Goal: Communication & Community: Answer question/provide support

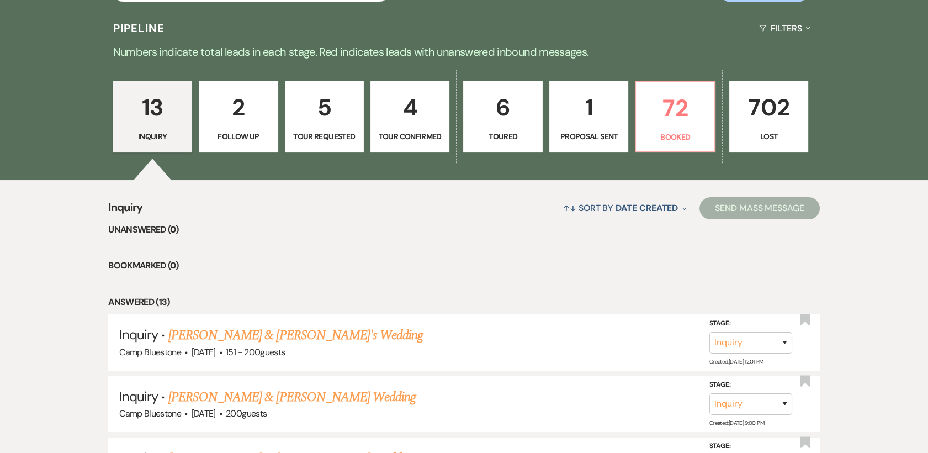
scroll to position [268, 0]
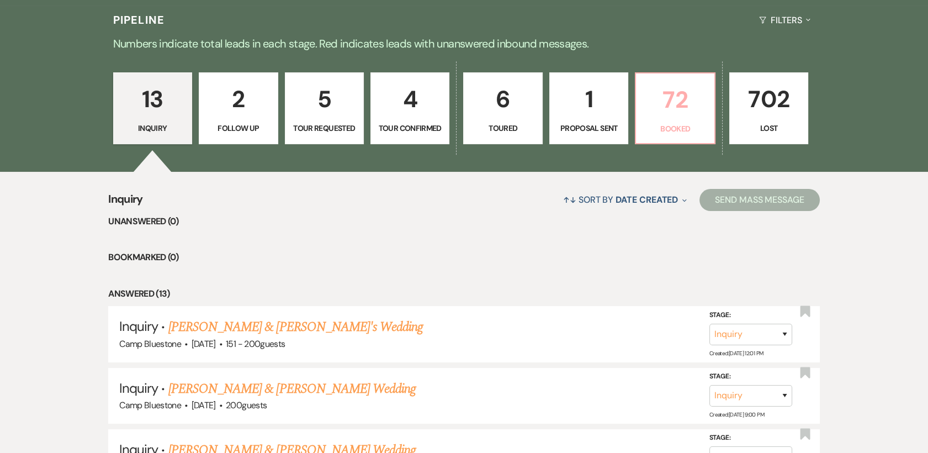
click at [682, 103] on p "72" at bounding box center [674, 99] width 65 height 37
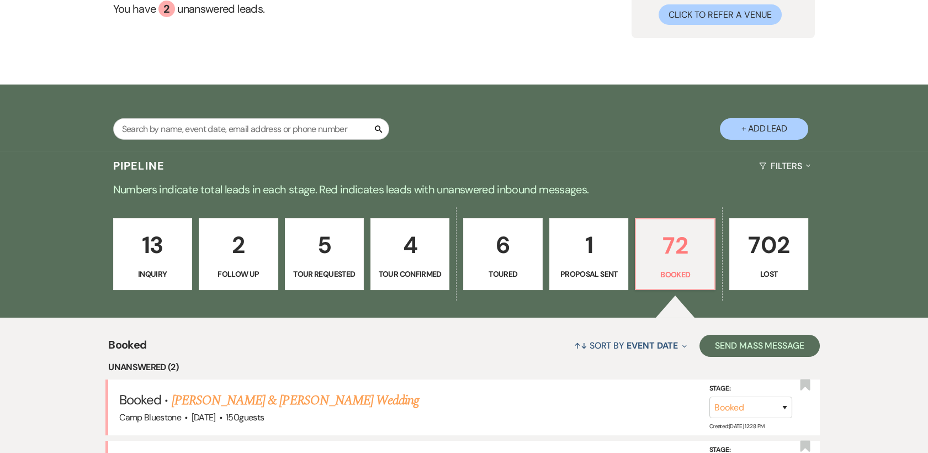
scroll to position [268, 0]
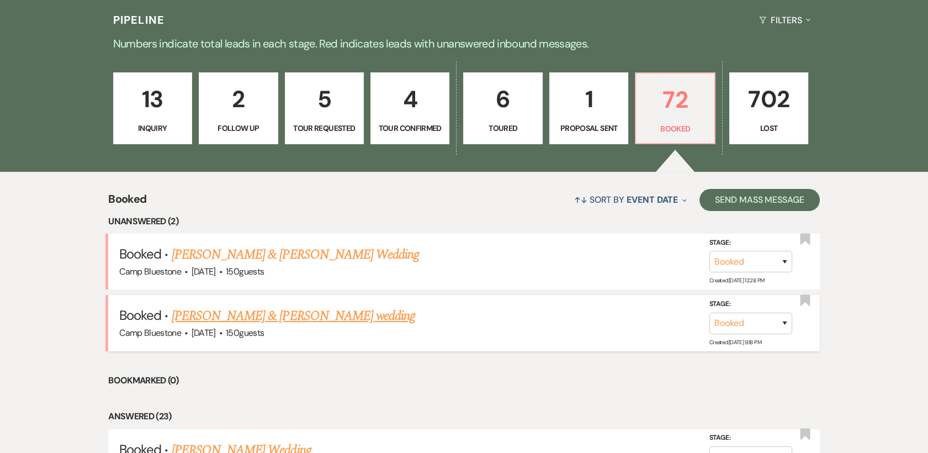
click at [368, 316] on link "[PERSON_NAME] & [PERSON_NAME] wedding" at bounding box center [293, 316] width 243 height 20
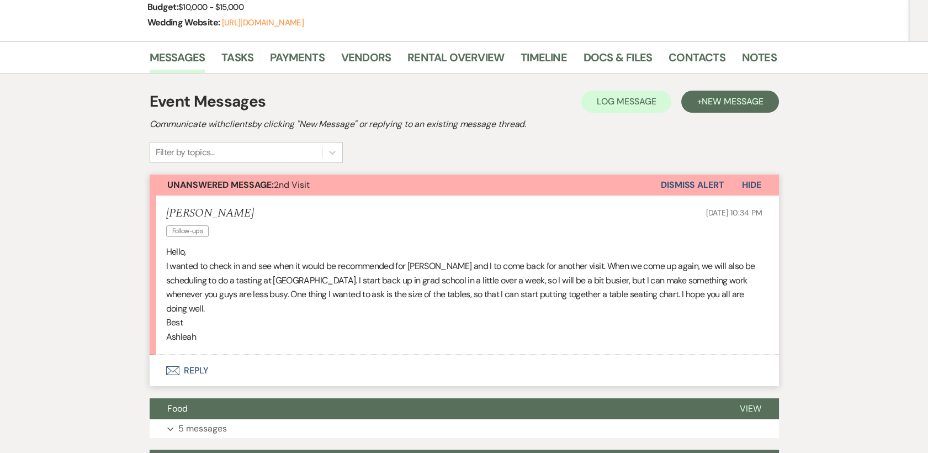
scroll to position [219, 0]
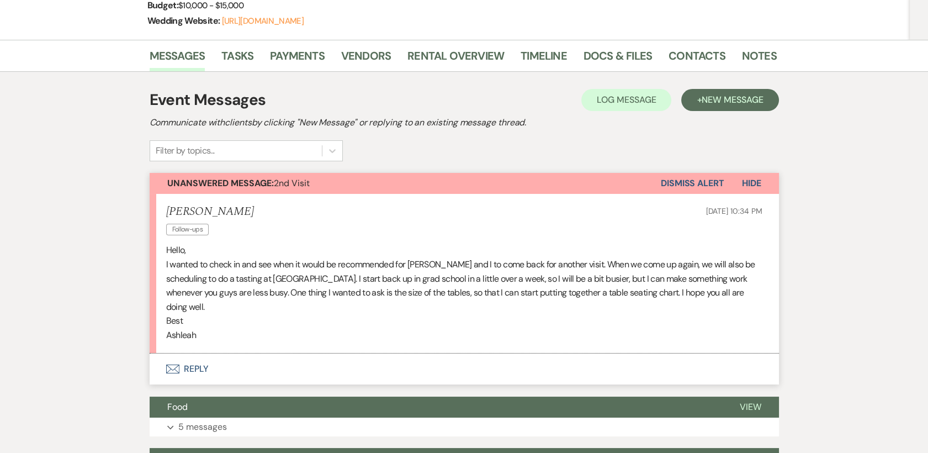
click at [190, 353] on button "Envelope Reply" at bounding box center [464, 368] width 629 height 31
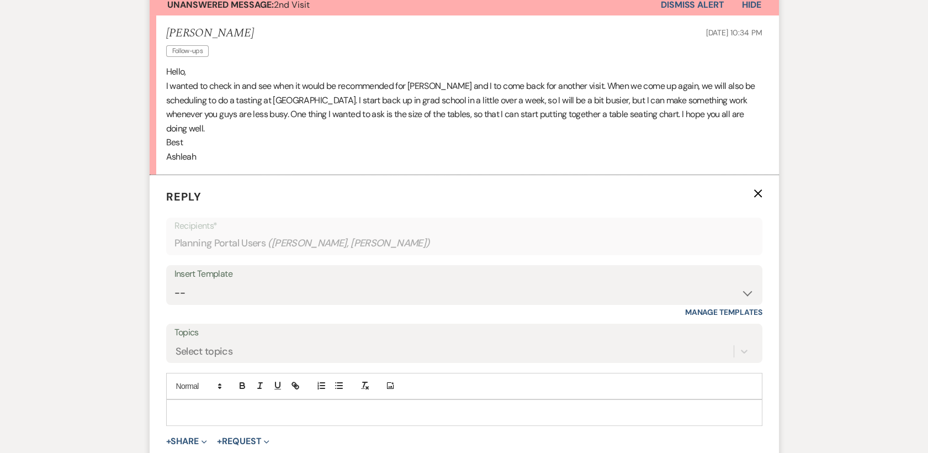
scroll to position [432, 0]
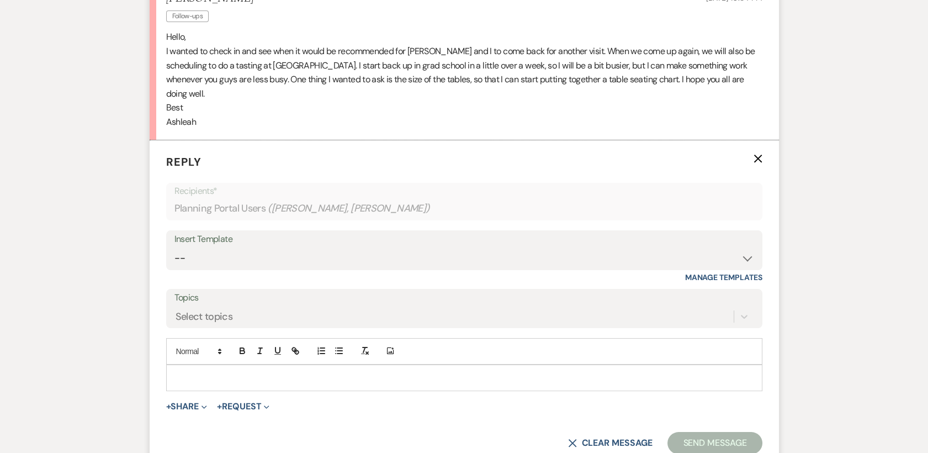
click at [183, 371] on p at bounding box center [464, 377] width 578 height 12
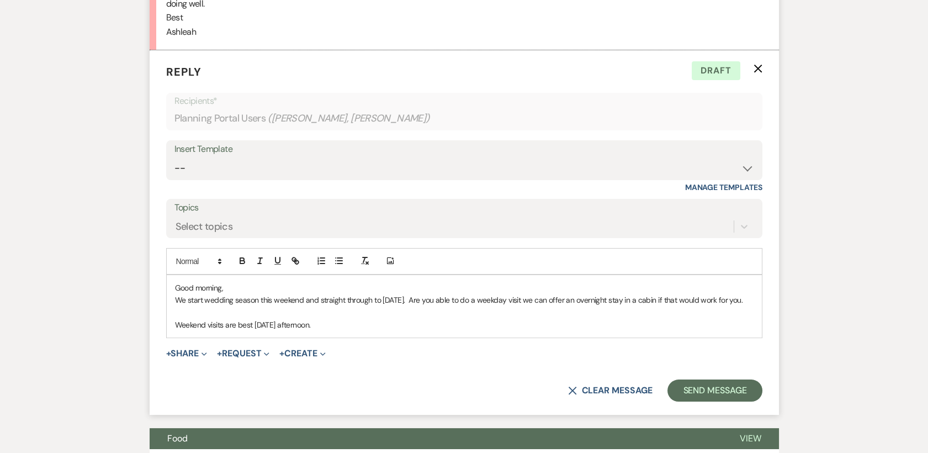
scroll to position [525, 0]
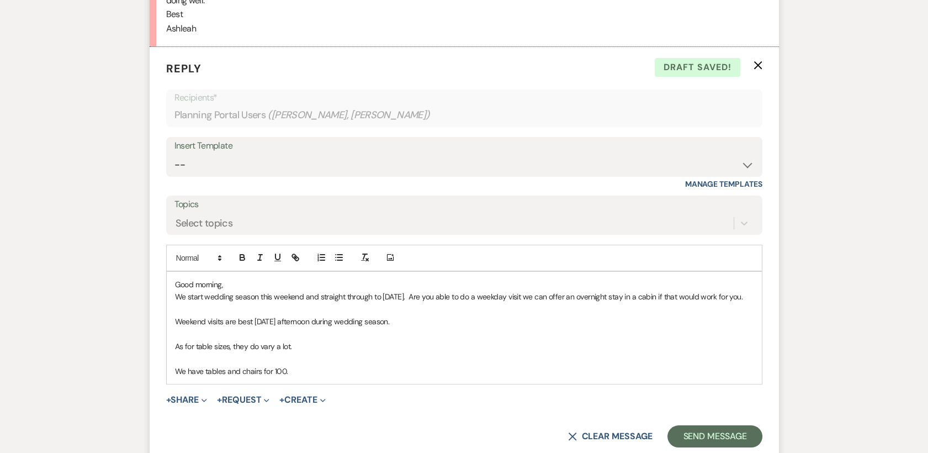
drag, startPoint x: 292, startPoint y: 333, endPoint x: 172, endPoint y: 328, distance: 120.4
click at [172, 328] on div "Good morning, We start wedding season this weekend and straight through to [DAT…" at bounding box center [464, 328] width 595 height 112
click at [303, 365] on p "We have tables and chairs for 100." at bounding box center [464, 371] width 578 height 12
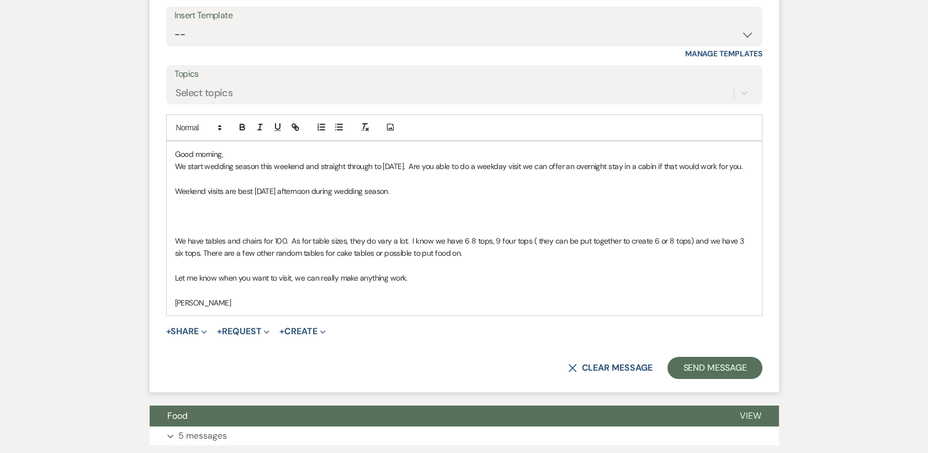
scroll to position [730, 0]
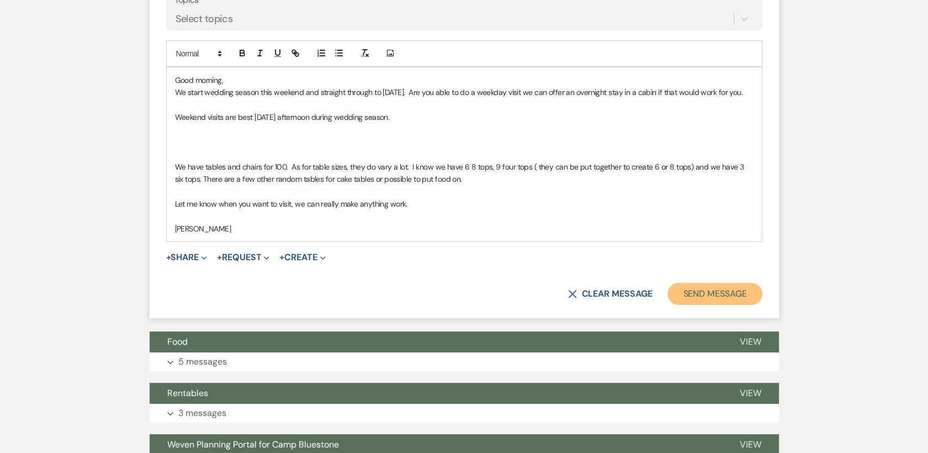
click at [705, 283] on button "Send Message" at bounding box center [714, 294] width 94 height 22
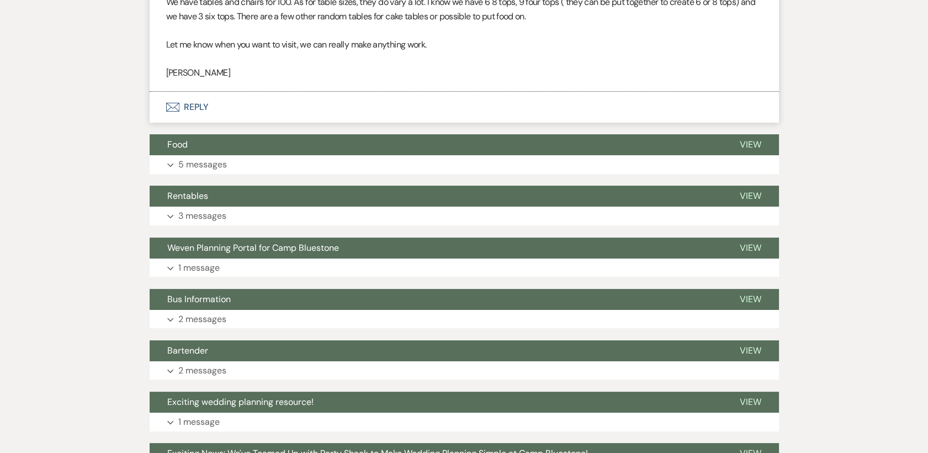
scroll to position [972, 0]
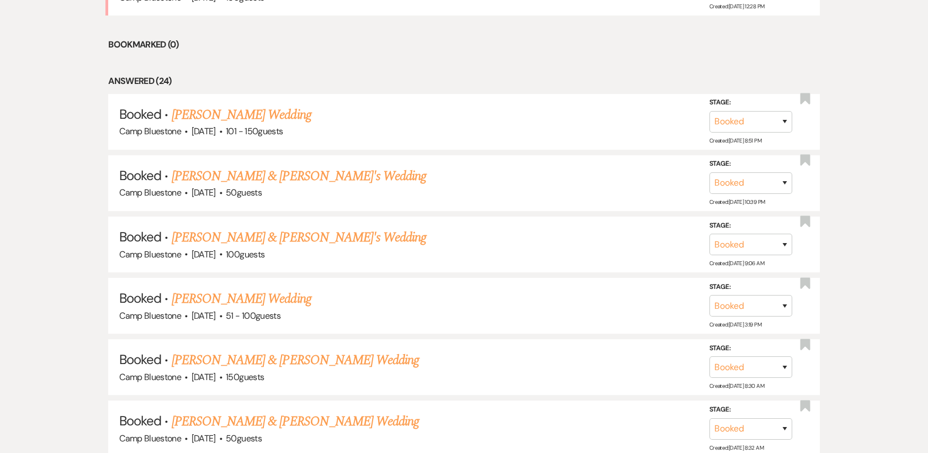
scroll to position [584, 0]
